Goal: Task Accomplishment & Management: Manage account settings

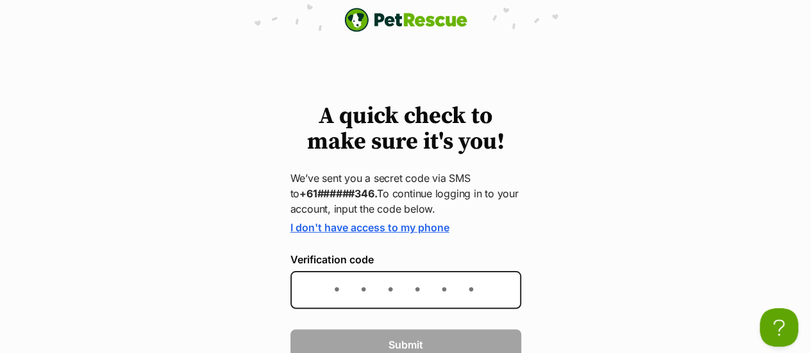
scroll to position [8, 0]
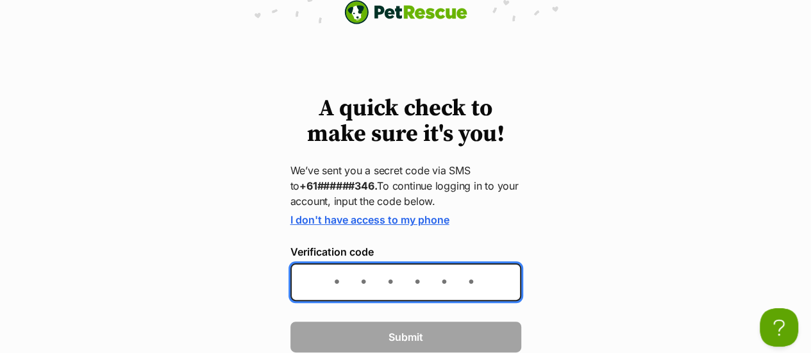
click at [380, 280] on input "Verification code" at bounding box center [406, 283] width 231 height 38
type input "224180"
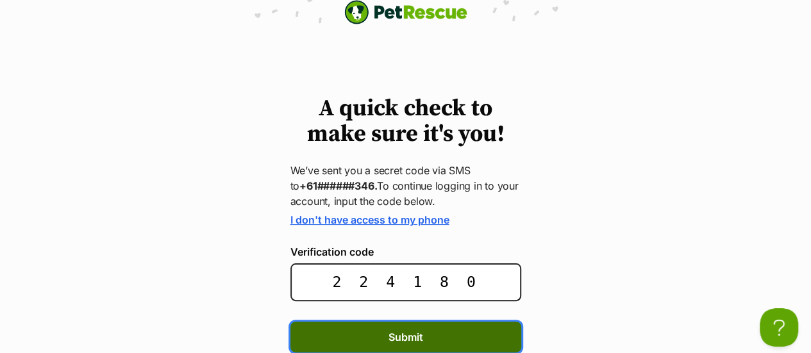
click at [428, 334] on button "Submit" at bounding box center [406, 337] width 231 height 31
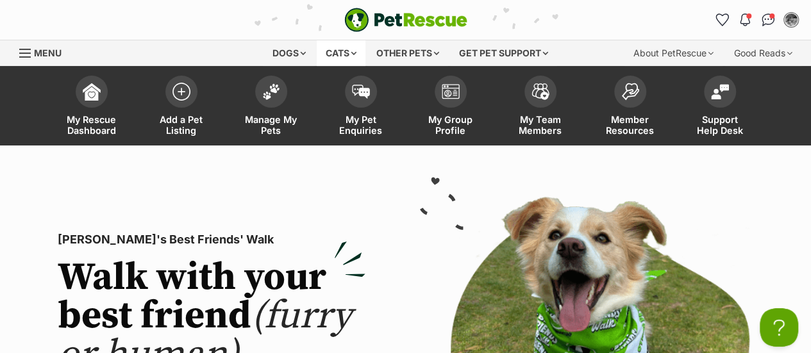
click at [350, 47] on div "Cats" at bounding box center [341, 53] width 49 height 26
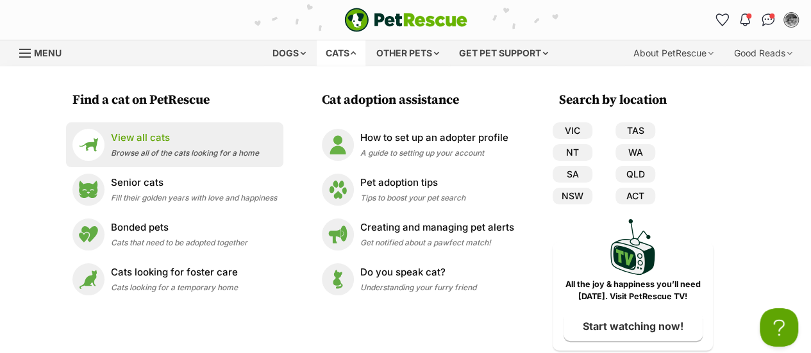
click at [128, 140] on p "View all cats" at bounding box center [185, 138] width 148 height 15
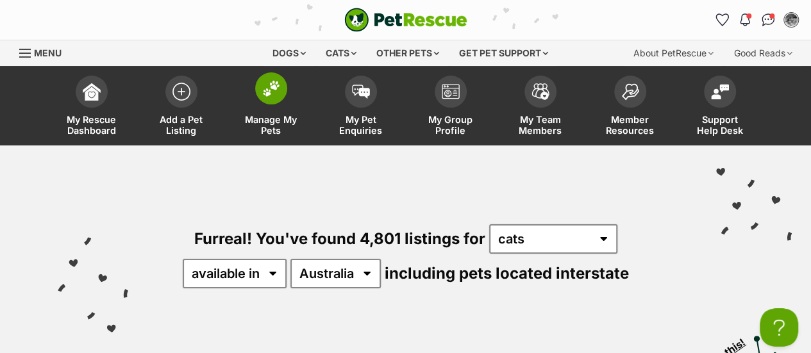
click at [275, 90] on img at bounding box center [271, 88] width 18 height 17
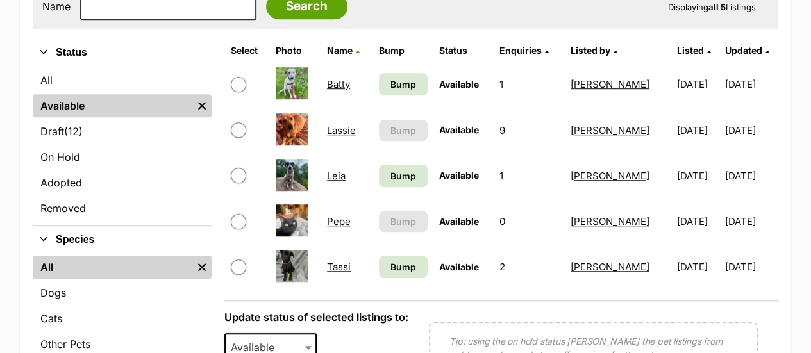
scroll to position [457, 0]
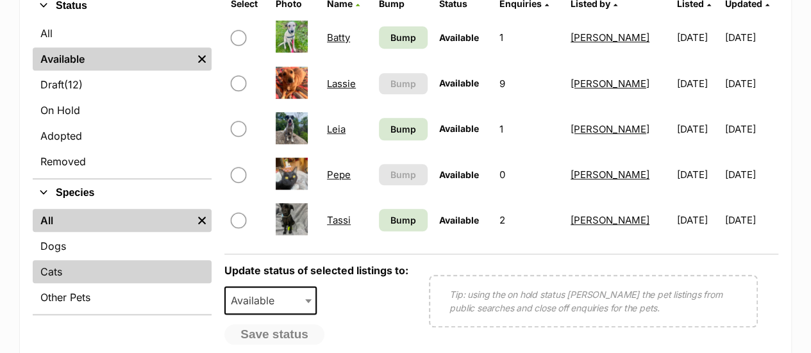
click at [62, 268] on link "Cats" at bounding box center [122, 271] width 179 height 23
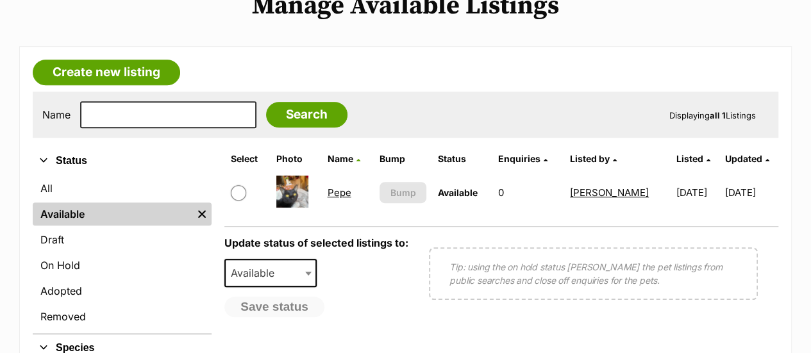
scroll to position [304, 0]
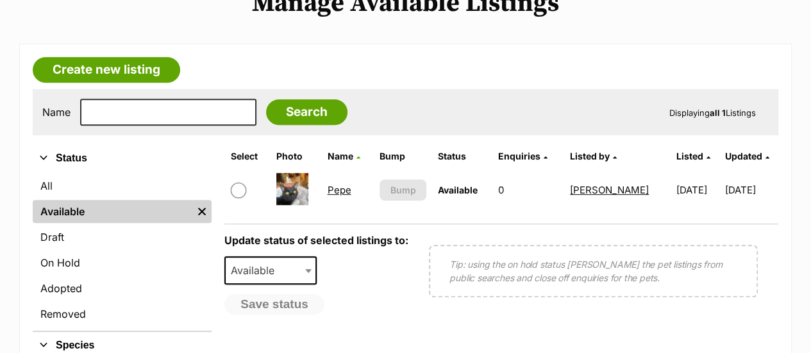
click at [343, 186] on link "Pepe" at bounding box center [339, 190] width 24 height 12
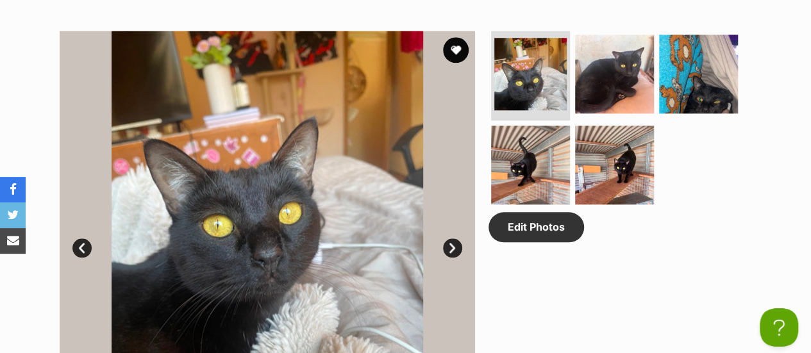
scroll to position [640, 0]
